Goal: Transaction & Acquisition: Download file/media

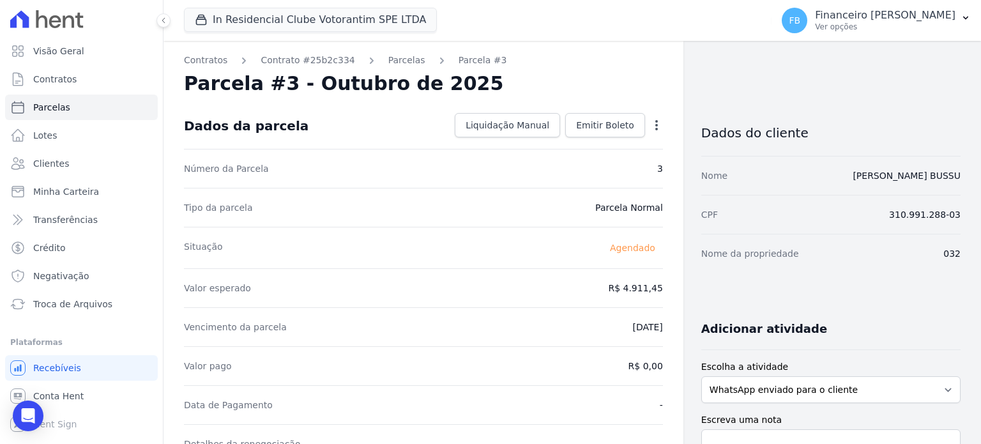
scroll to position [383, 0]
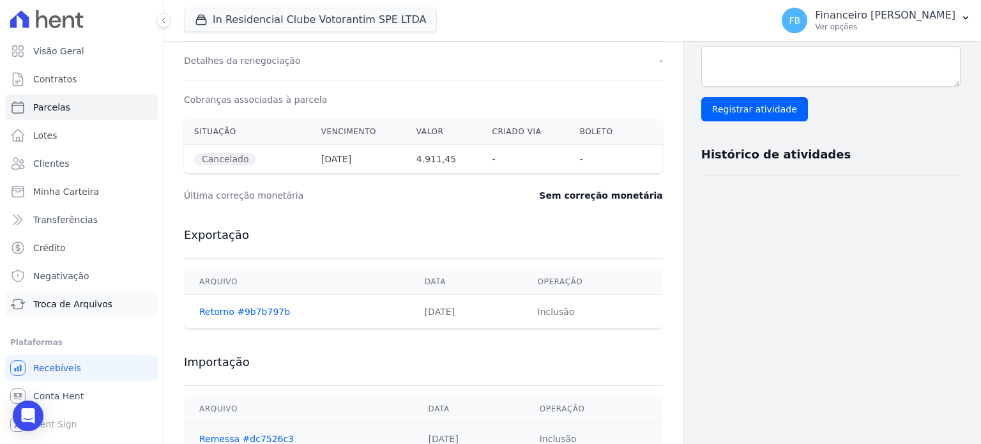
click at [66, 306] on span "Troca de Arquivos" at bounding box center [72, 304] width 79 height 13
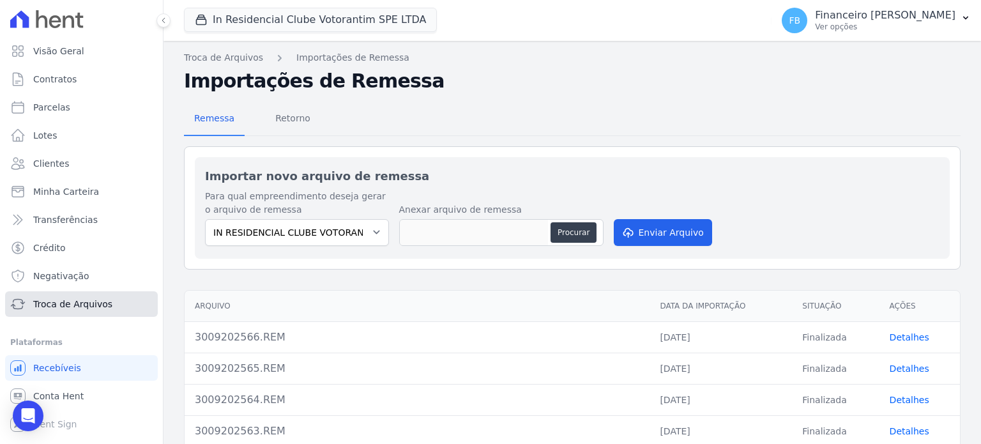
click at [66, 306] on span "Troca de Arquivos" at bounding box center [72, 304] width 79 height 13
click at [299, 118] on span "Retorno" at bounding box center [293, 118] width 50 height 26
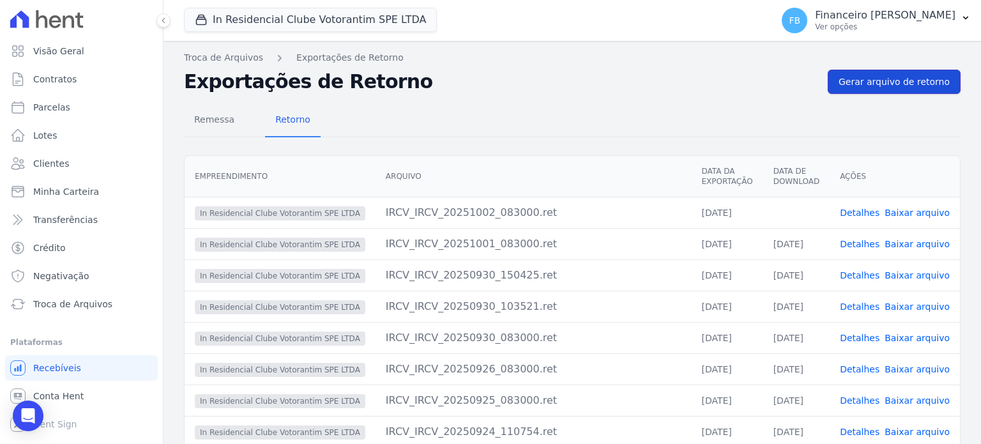
click at [900, 89] on link "Gerar arquivo de retorno" at bounding box center [894, 82] width 133 height 24
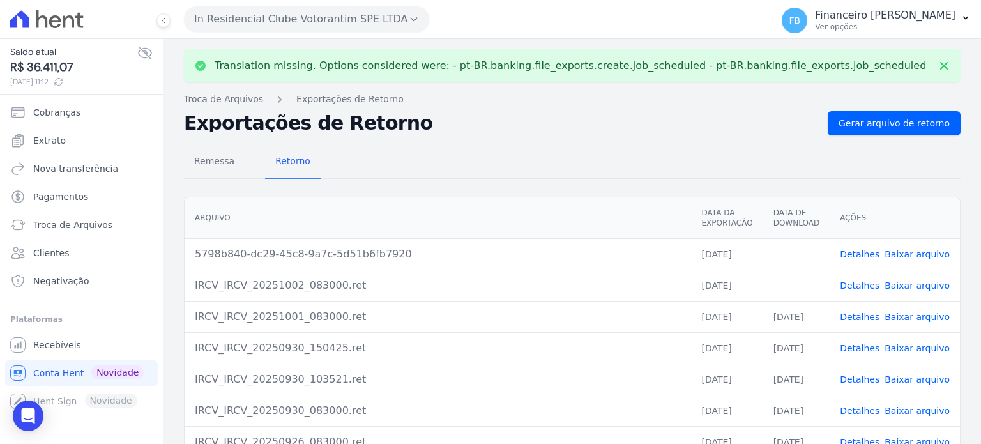
click at [917, 283] on link "Baixar arquivo" at bounding box center [917, 285] width 65 height 10
click at [967, 215] on div "Arquivo Data da Exportação Data de Download Ações 5798b840-dc29-45c8-9a7c-5d51b…" at bounding box center [573, 374] width 818 height 365
click at [902, 252] on link "Baixar arquivo" at bounding box center [917, 254] width 65 height 10
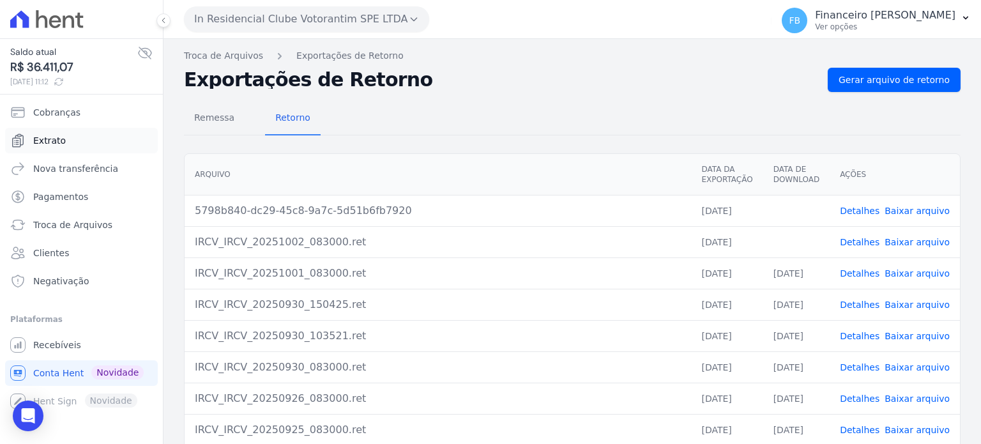
click at [83, 135] on link "Extrato" at bounding box center [81, 141] width 153 height 26
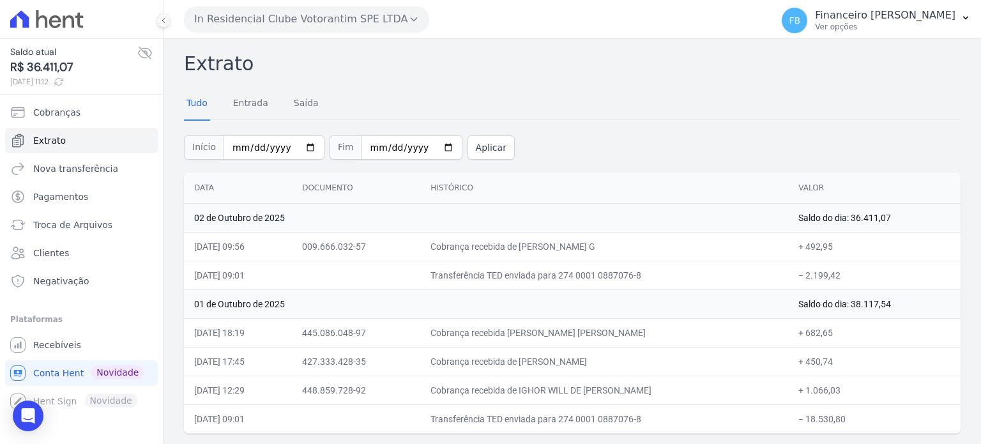
click at [612, 167] on div "Data Documento Histórico Valor 02 de Outubro de 2025 Saldo do dia: 36.411,07 [D…" at bounding box center [573, 303] width 818 height 272
click at [965, 283] on div "Data Documento Histórico Valor 02 de Outubro de 2025 Saldo do dia: 36.411,07 [D…" at bounding box center [573, 303] width 818 height 272
click at [393, 16] on button "In Residencial Clube Votorantim SPE LTDA" at bounding box center [306, 19] width 245 height 26
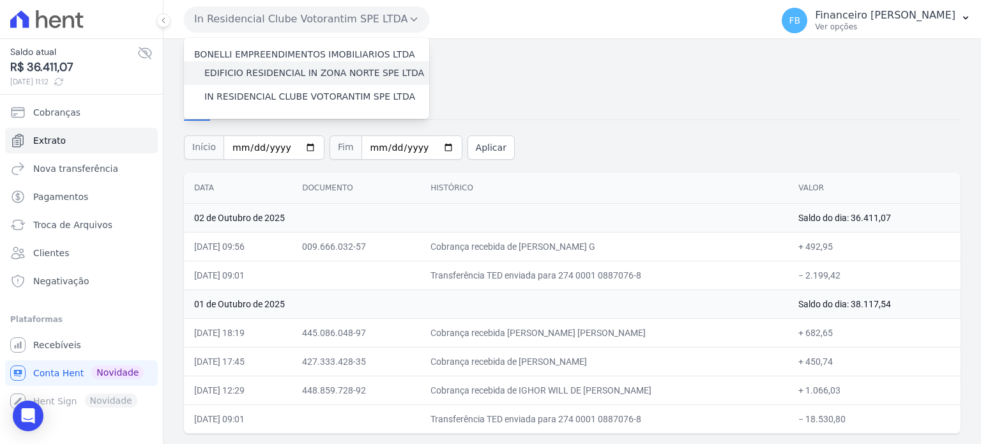
click at [341, 68] on label "EDIFICIO RESIDENCIAL IN ZONA NORTE SPE LTDA" at bounding box center [314, 72] width 220 height 13
click at [0, 0] on input "EDIFICIO RESIDENCIAL IN ZONA NORTE SPE LTDA" at bounding box center [0, 0] width 0 height 0
click at [341, 75] on label "EDIFICIO RESIDENCIAL IN ZONA NORTE SPE LTDA" at bounding box center [314, 72] width 220 height 13
click at [0, 0] on input "EDIFICIO RESIDENCIAL IN ZONA NORTE SPE LTDA" at bounding box center [0, 0] width 0 height 0
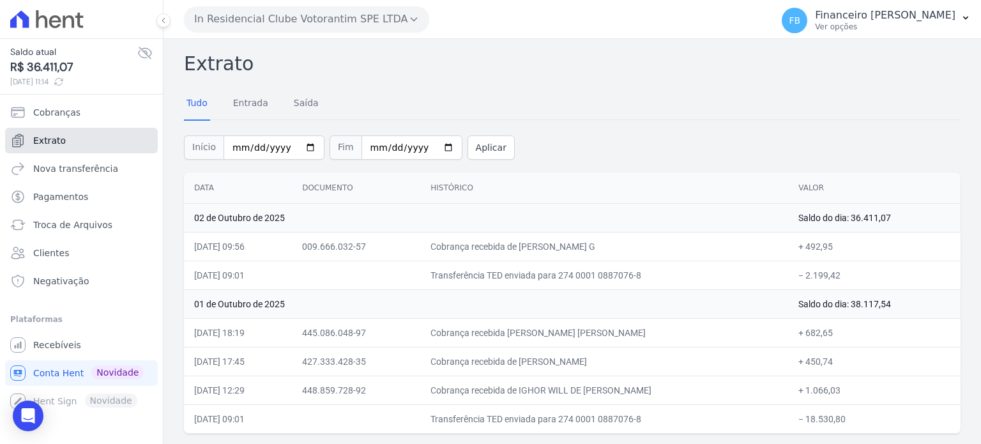
click at [64, 147] on link "Extrato" at bounding box center [81, 141] width 153 height 26
click at [351, 17] on button "In Residencial Clube Votorantim SPE LTDA" at bounding box center [306, 19] width 245 height 26
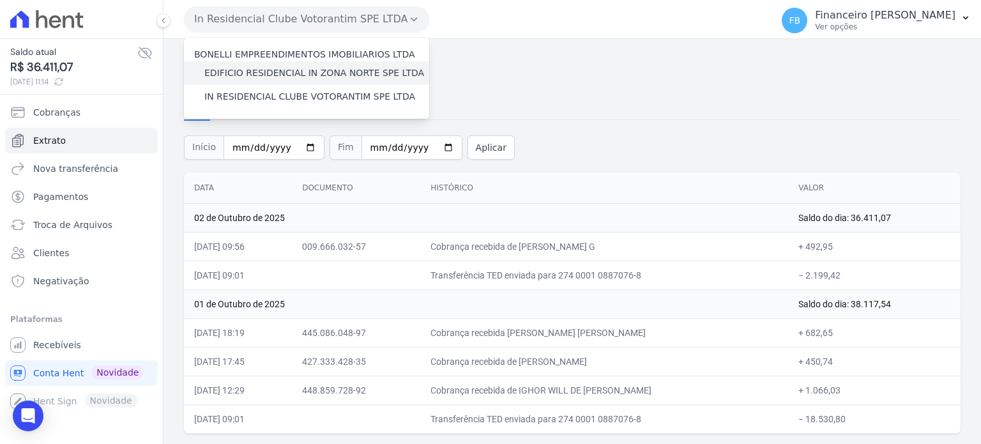
click at [304, 75] on label "EDIFICIO RESIDENCIAL IN ZONA NORTE SPE LTDA" at bounding box center [314, 72] width 220 height 13
click at [0, 0] on input "EDIFICIO RESIDENCIAL IN ZONA NORTE SPE LTDA" at bounding box center [0, 0] width 0 height 0
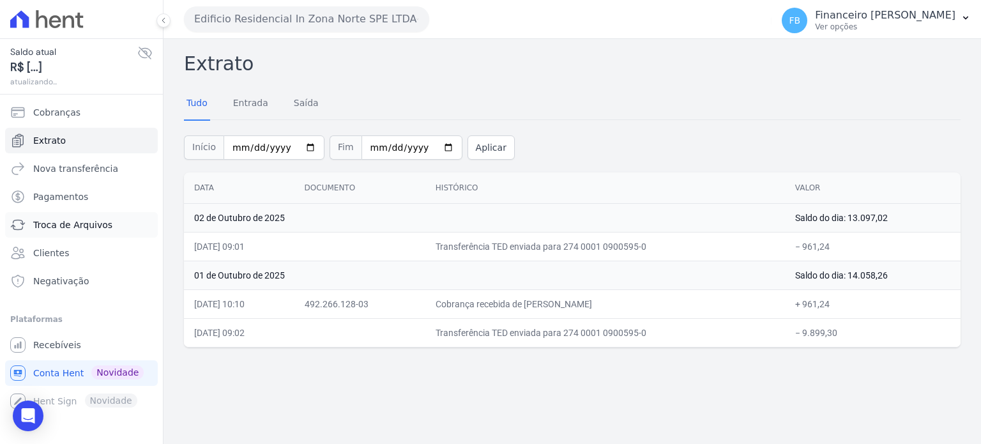
click at [98, 226] on span "Troca de Arquivos" at bounding box center [72, 224] width 79 height 13
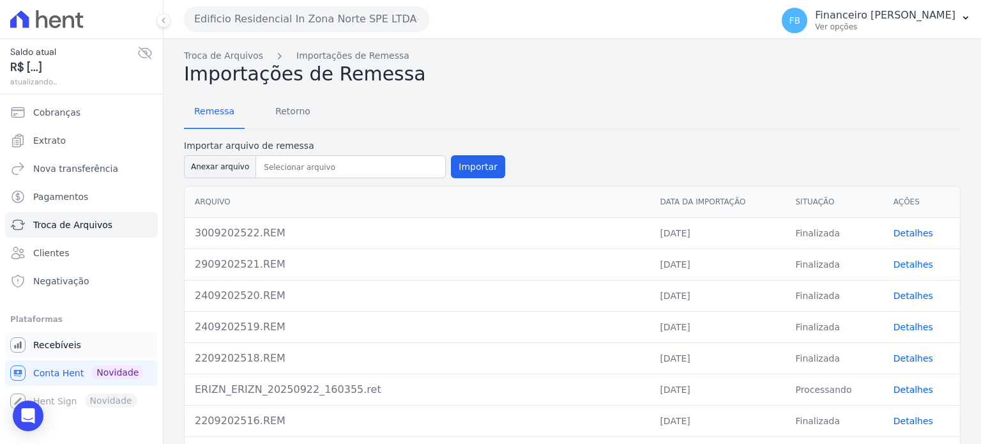
click at [72, 341] on span "Recebíveis" at bounding box center [57, 345] width 48 height 13
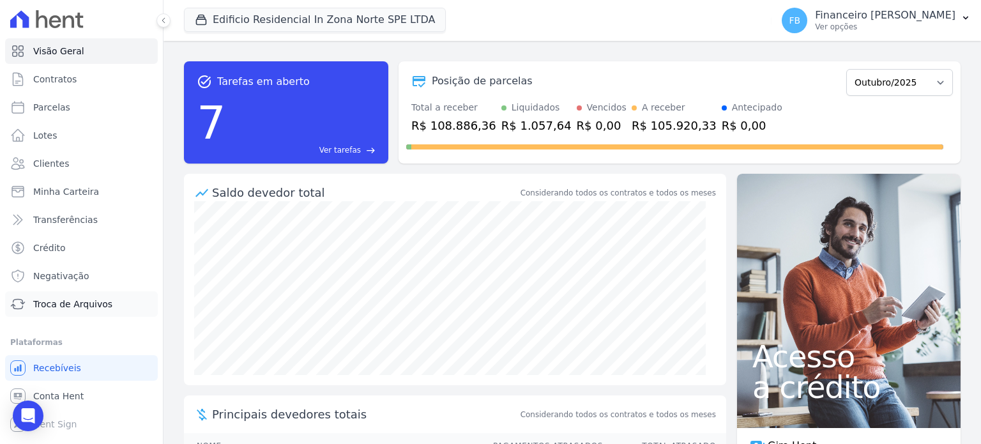
click at [86, 302] on span "Troca de Arquivos" at bounding box center [72, 304] width 79 height 13
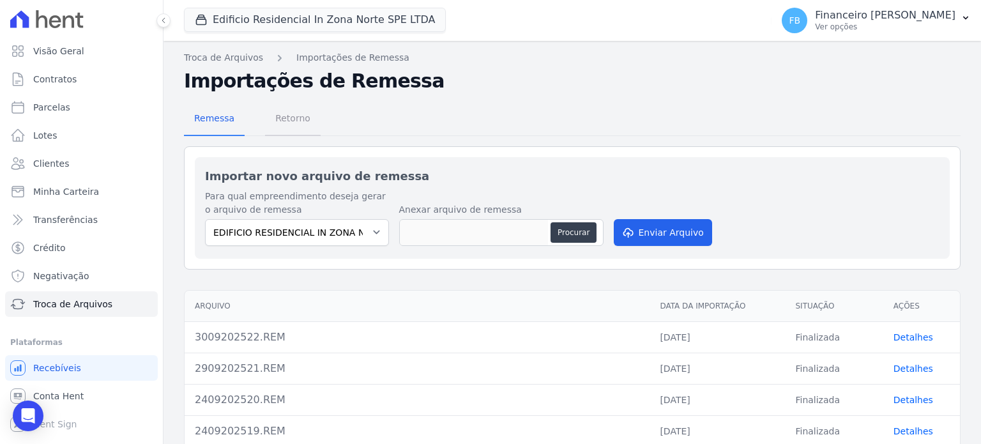
click at [291, 117] on span "Retorno" at bounding box center [293, 118] width 50 height 26
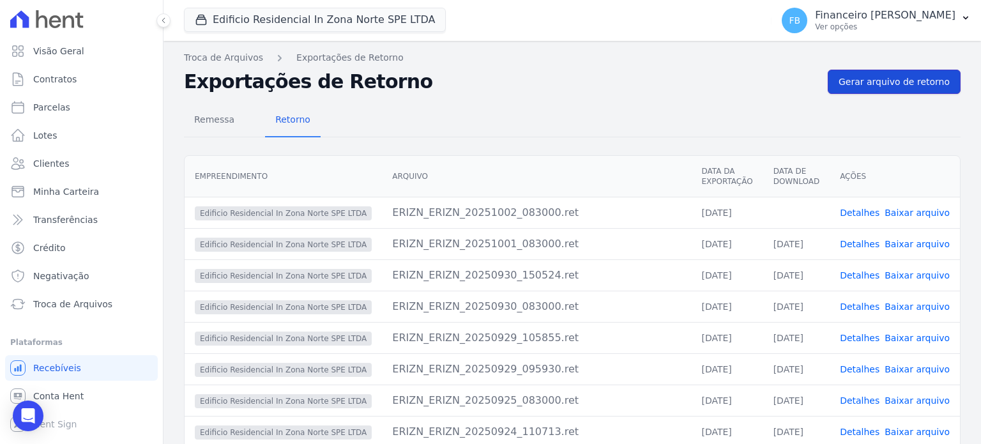
click at [931, 82] on span "Gerar arquivo de retorno" at bounding box center [894, 81] width 111 height 13
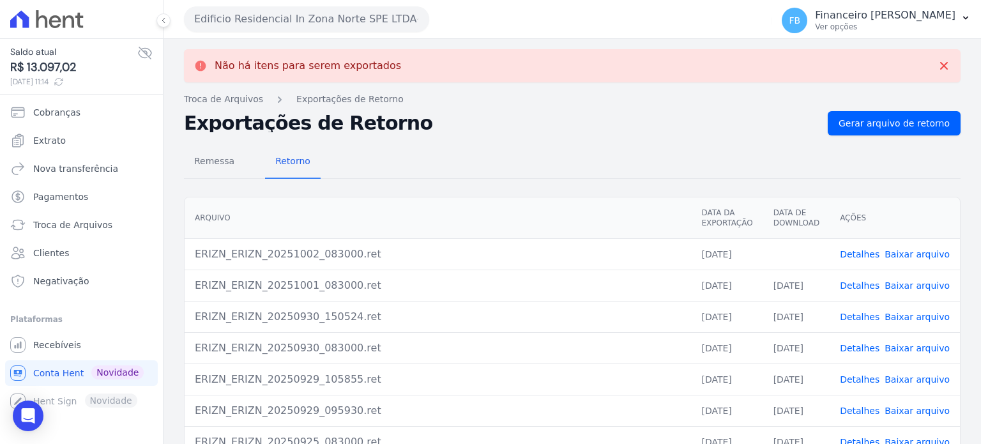
click at [923, 252] on link "Baixar arquivo" at bounding box center [917, 254] width 65 height 10
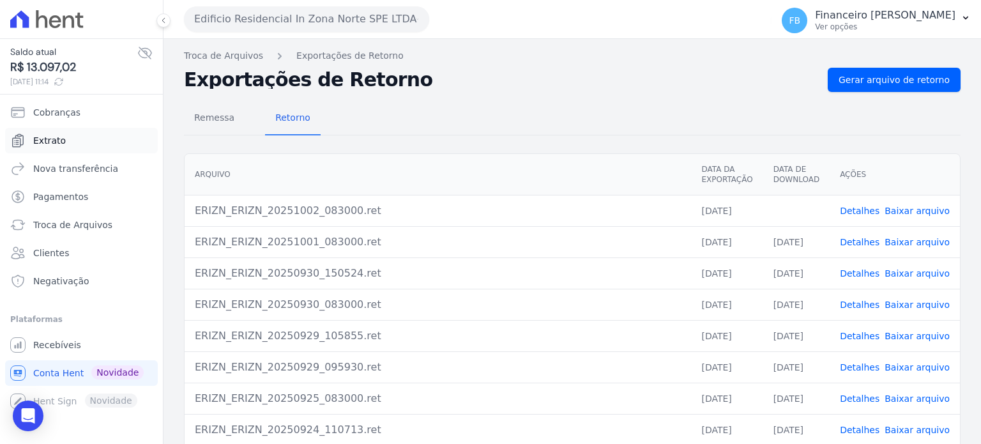
click at [76, 135] on link "Extrato" at bounding box center [81, 141] width 153 height 26
